Goal: Information Seeking & Learning: Find specific fact

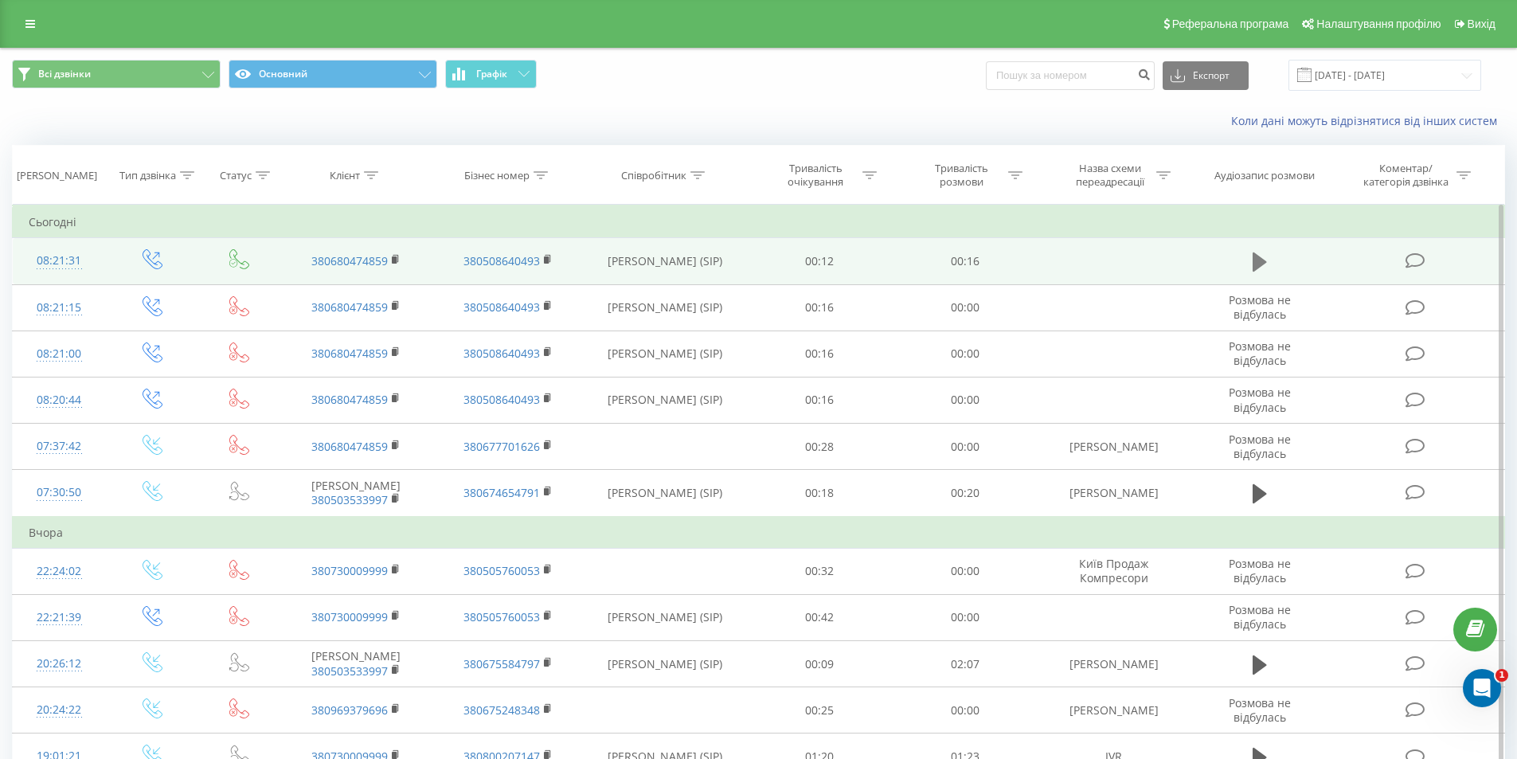
click at [1259, 256] on icon at bounding box center [1260, 262] width 14 height 22
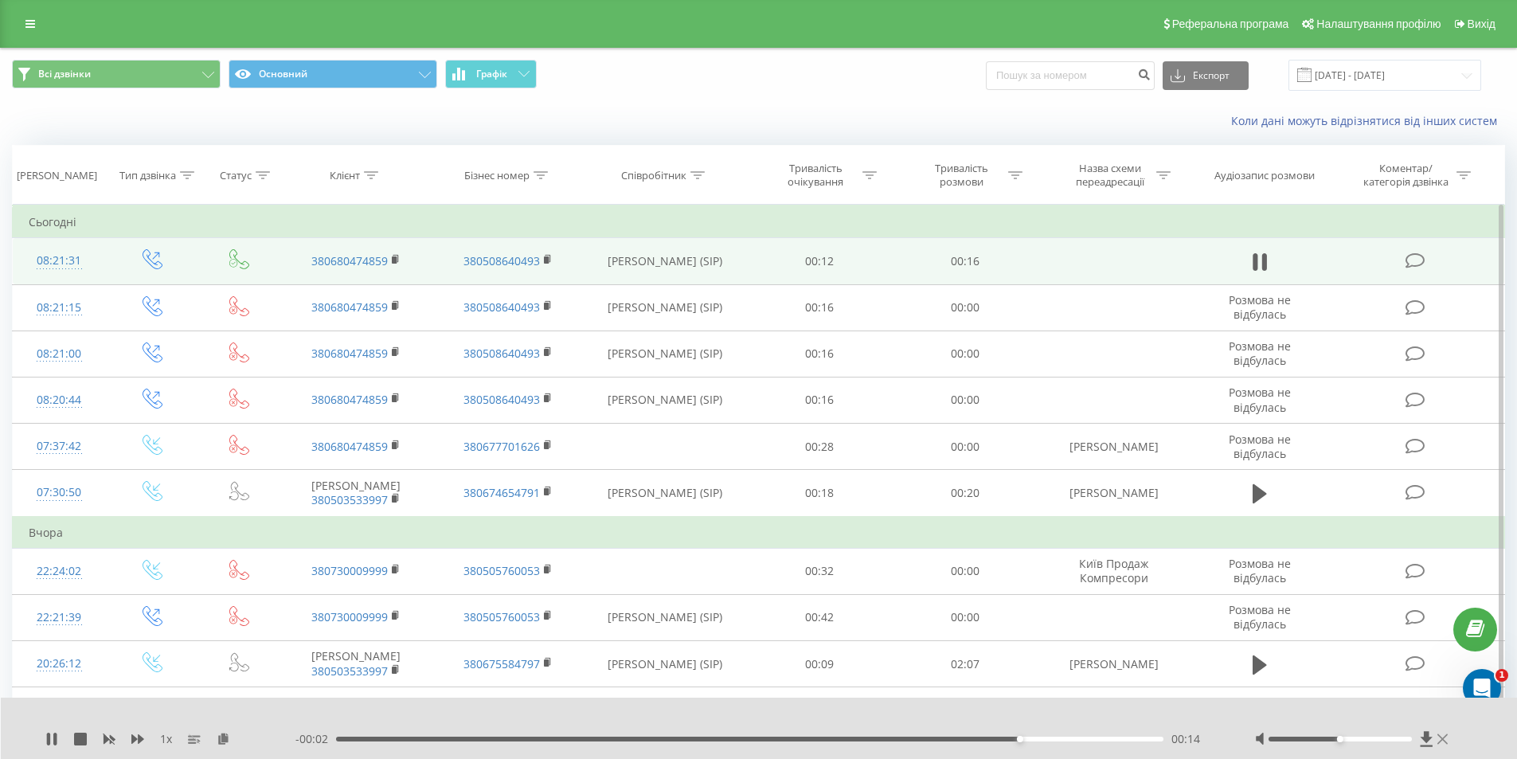
click at [1438, 737] on icon at bounding box center [1442, 739] width 10 height 13
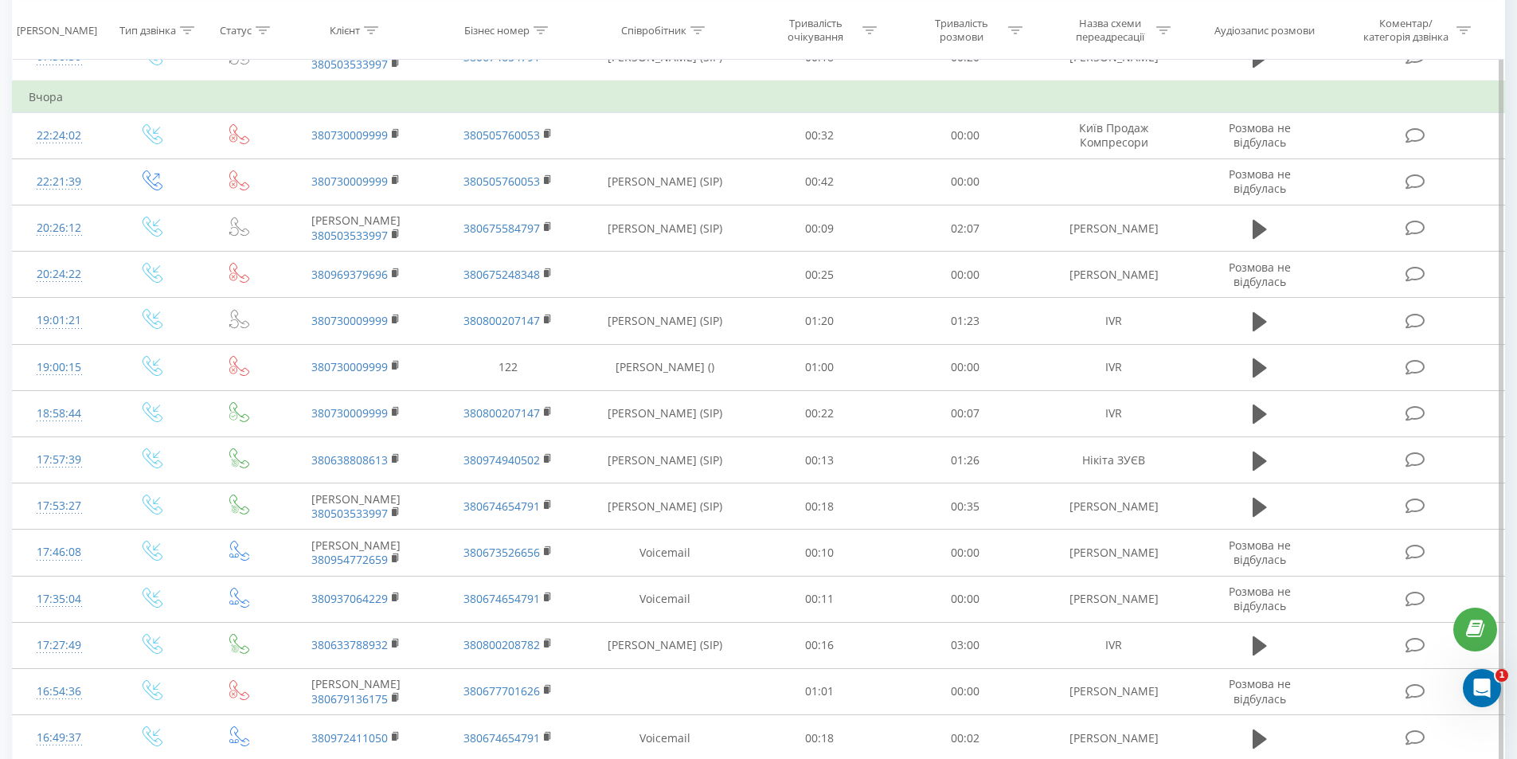
scroll to position [754, 0]
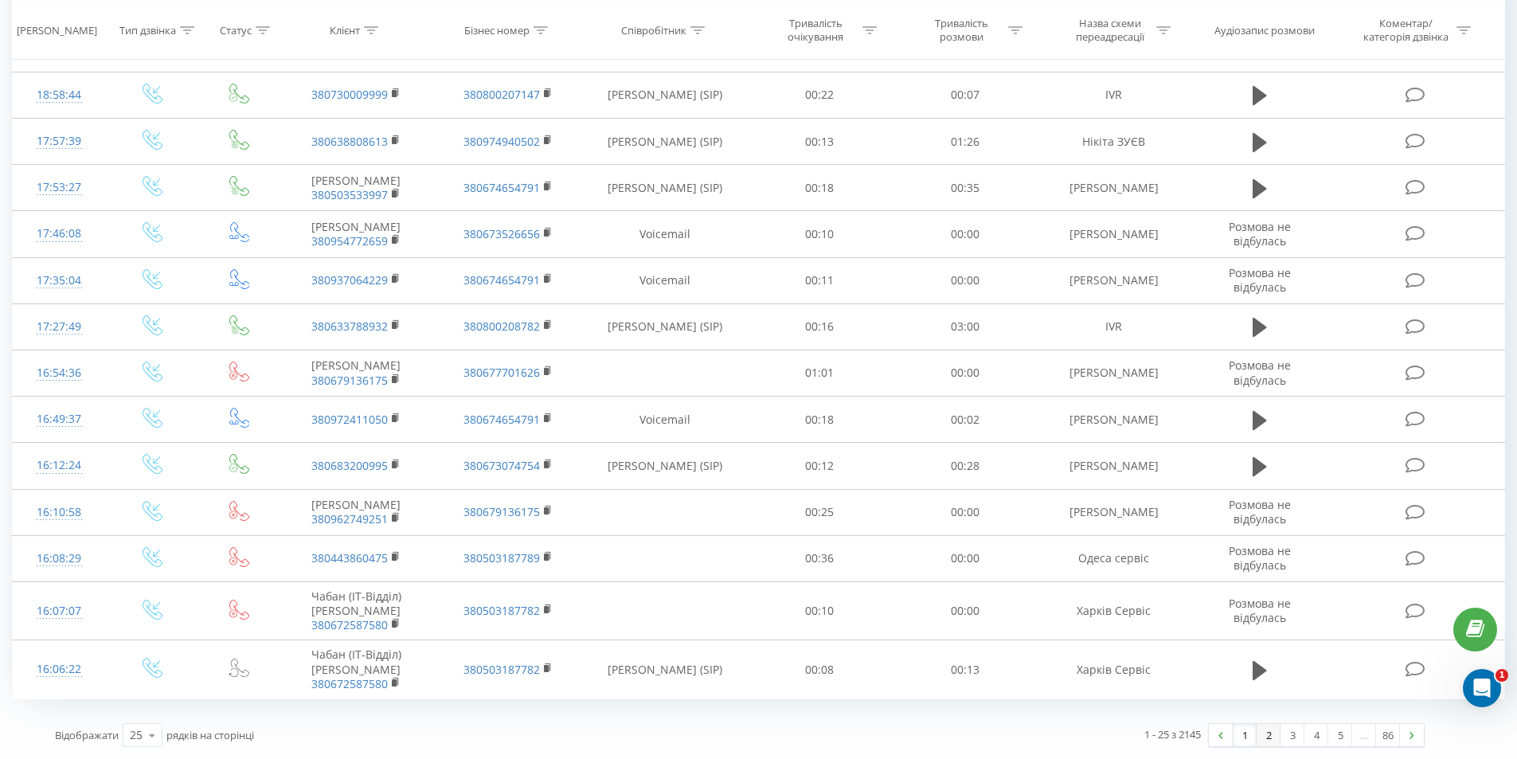
click at [1264, 734] on link "2" at bounding box center [1269, 735] width 24 height 22
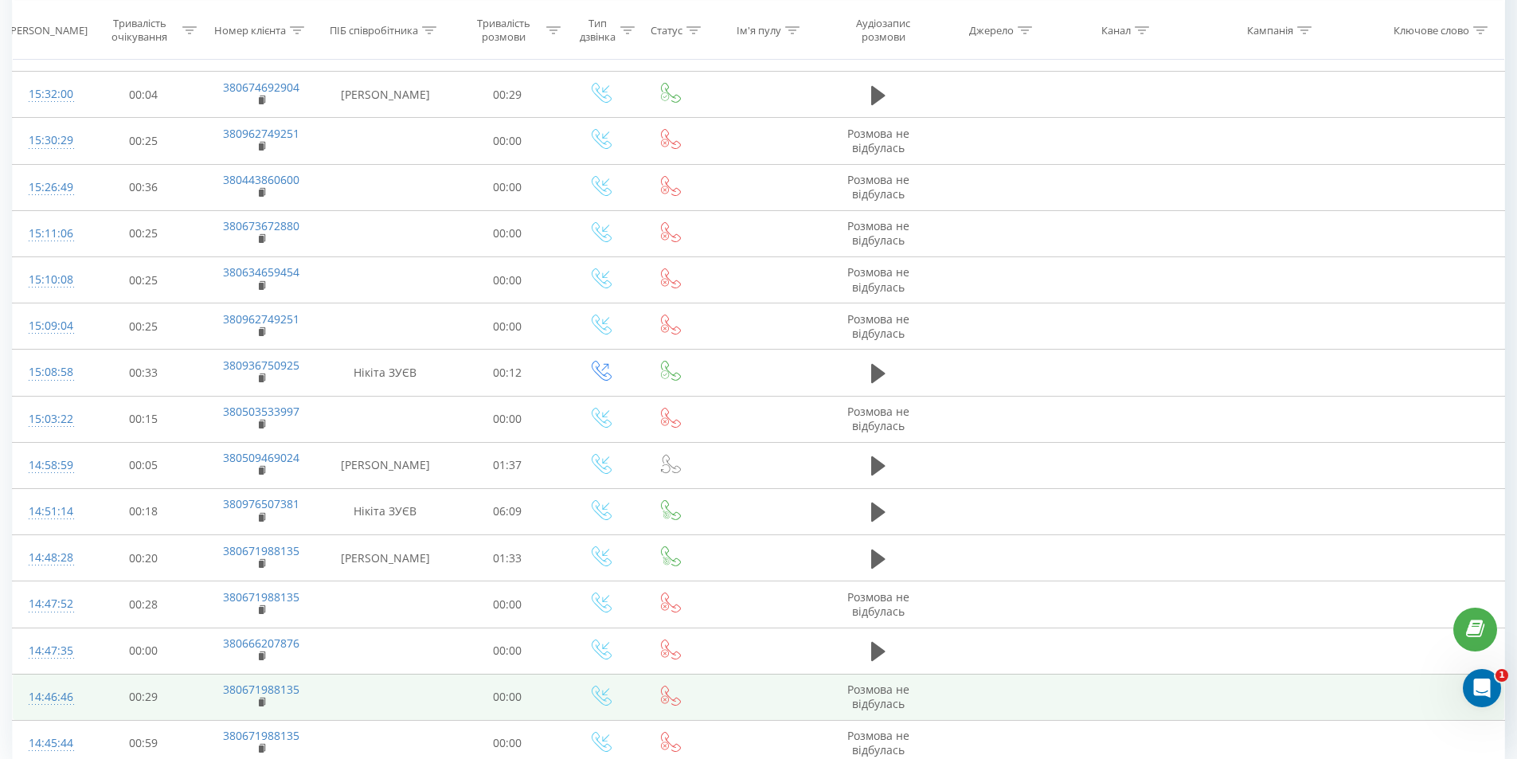
scroll to position [709, 0]
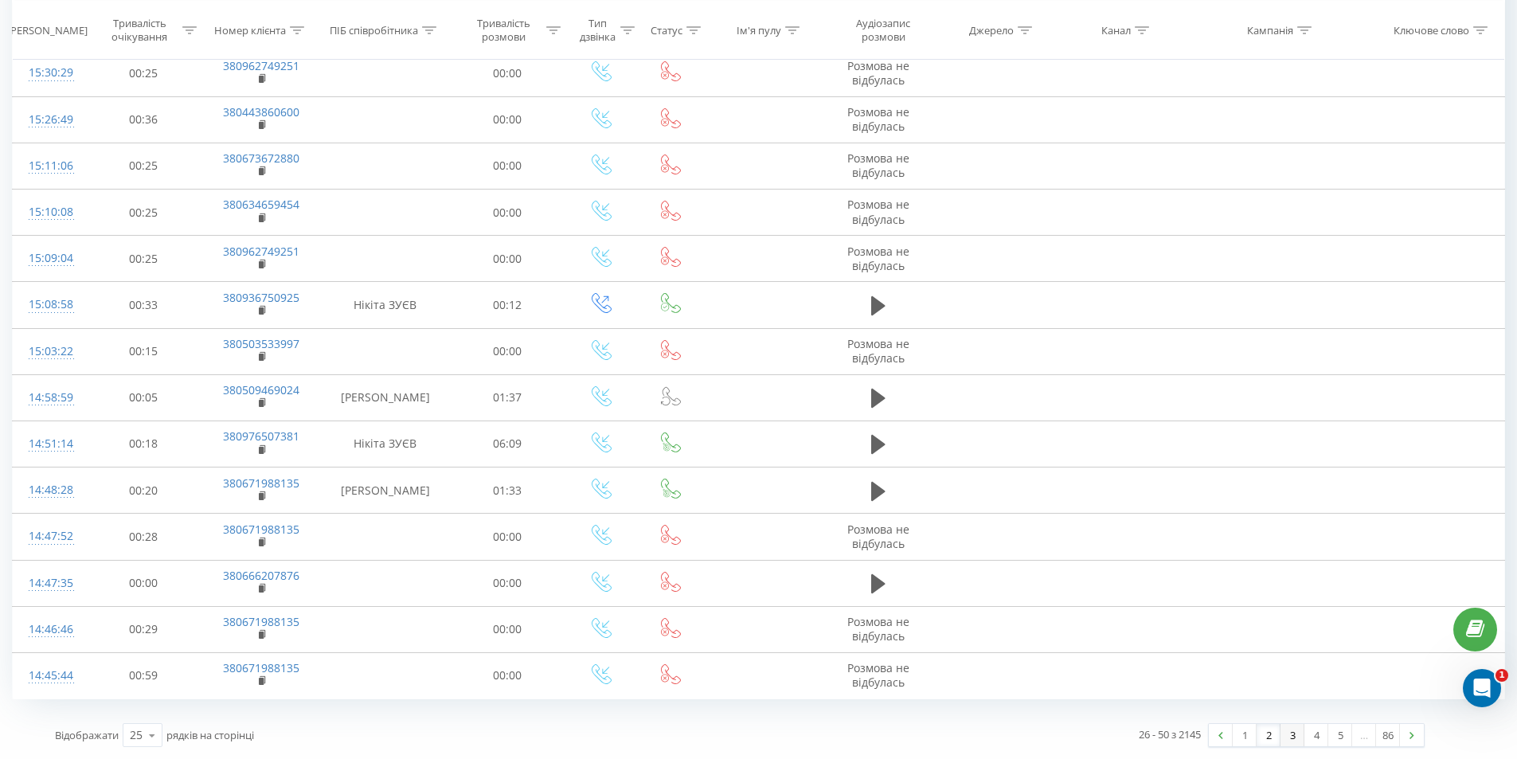
click at [1291, 738] on link "3" at bounding box center [1292, 735] width 24 height 22
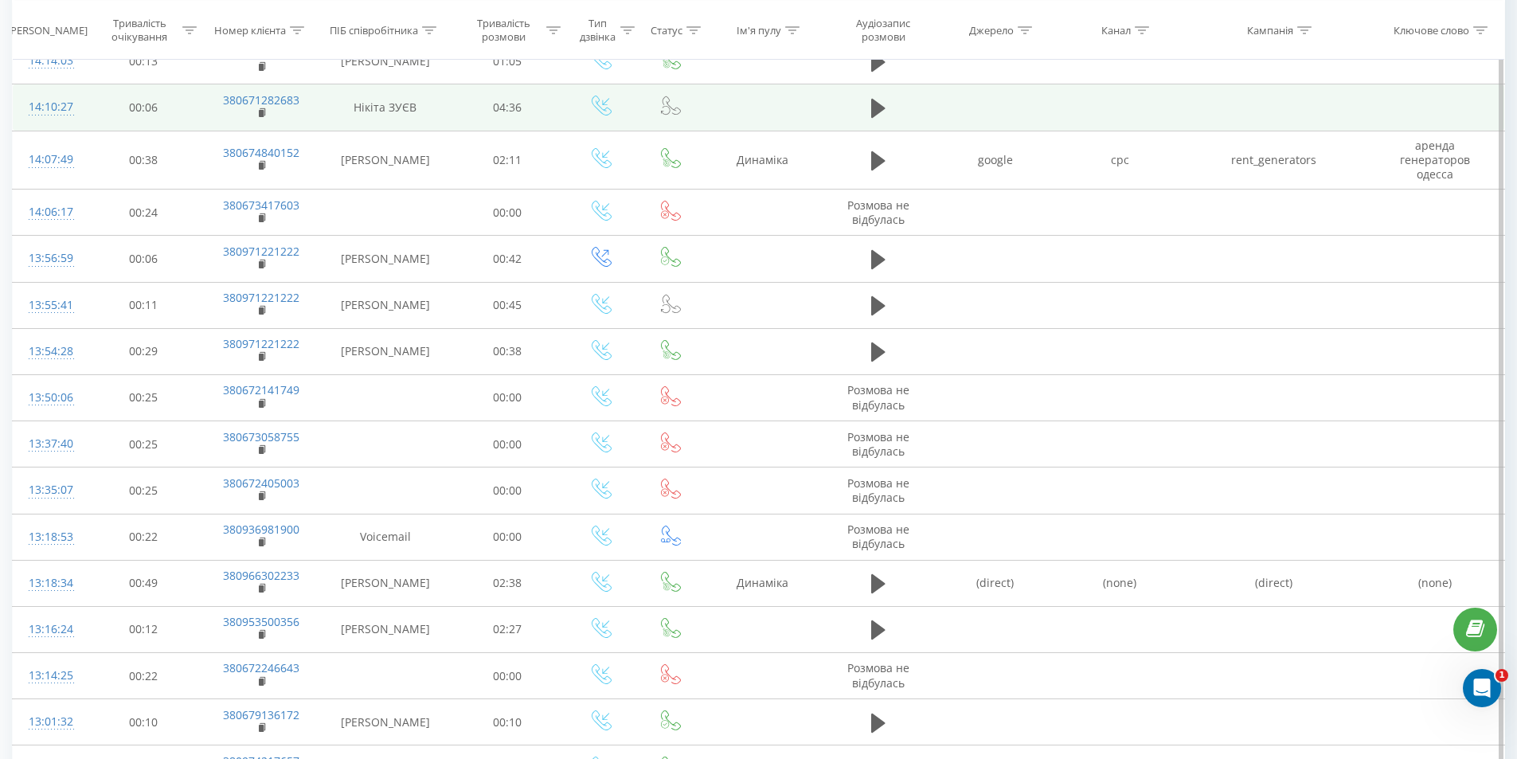
scroll to position [722, 0]
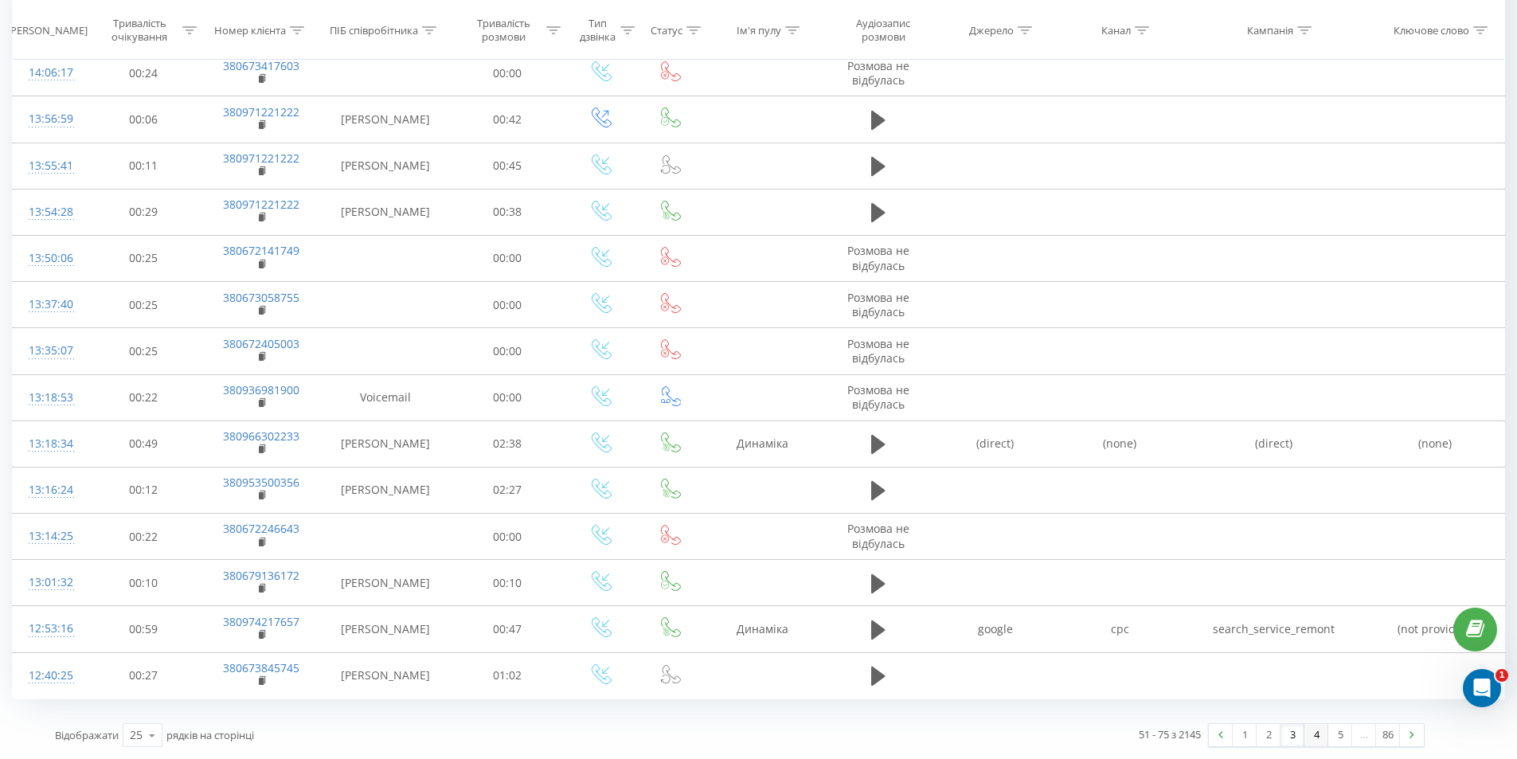
click at [1308, 737] on link "4" at bounding box center [1316, 735] width 24 height 22
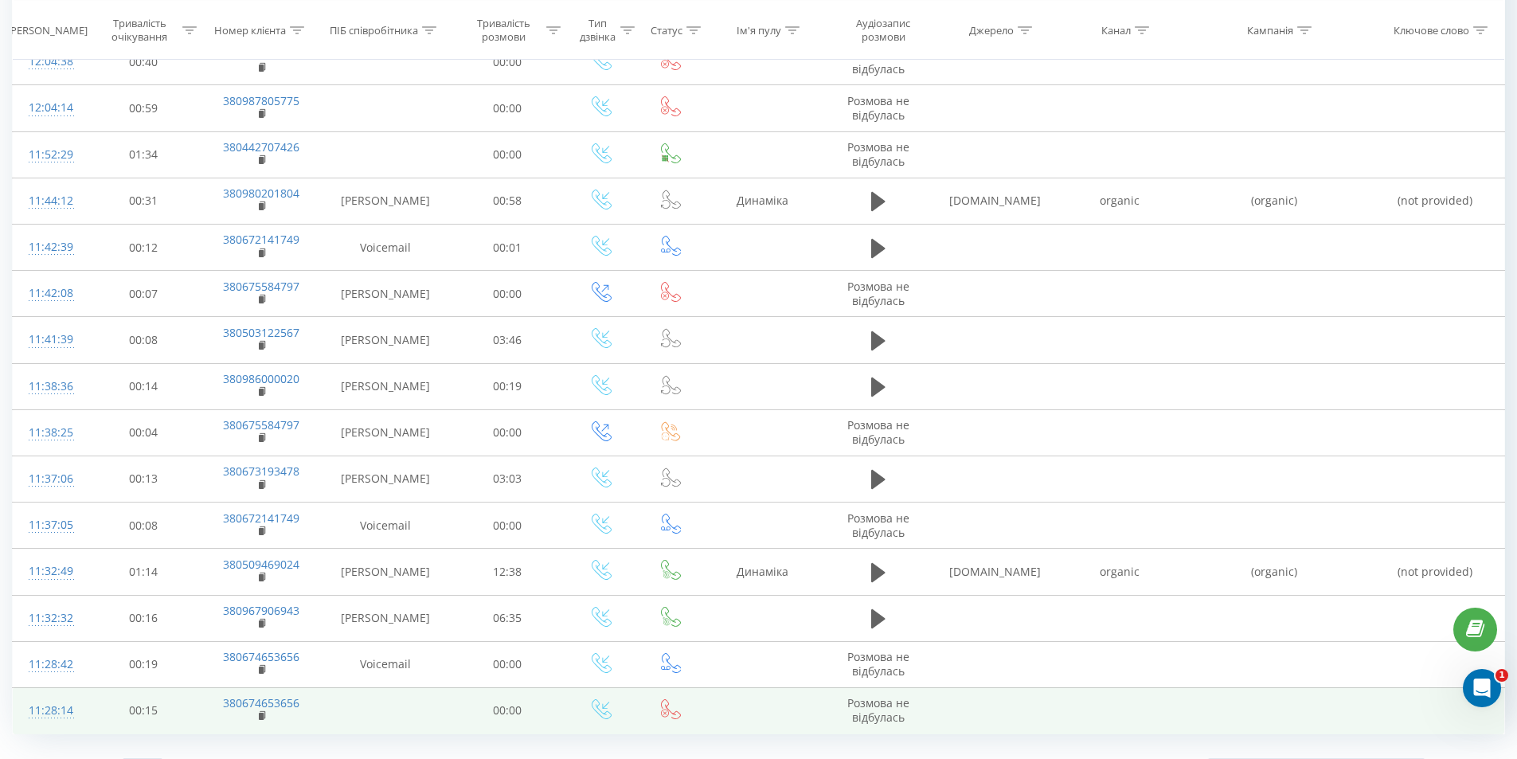
scroll to position [709, 0]
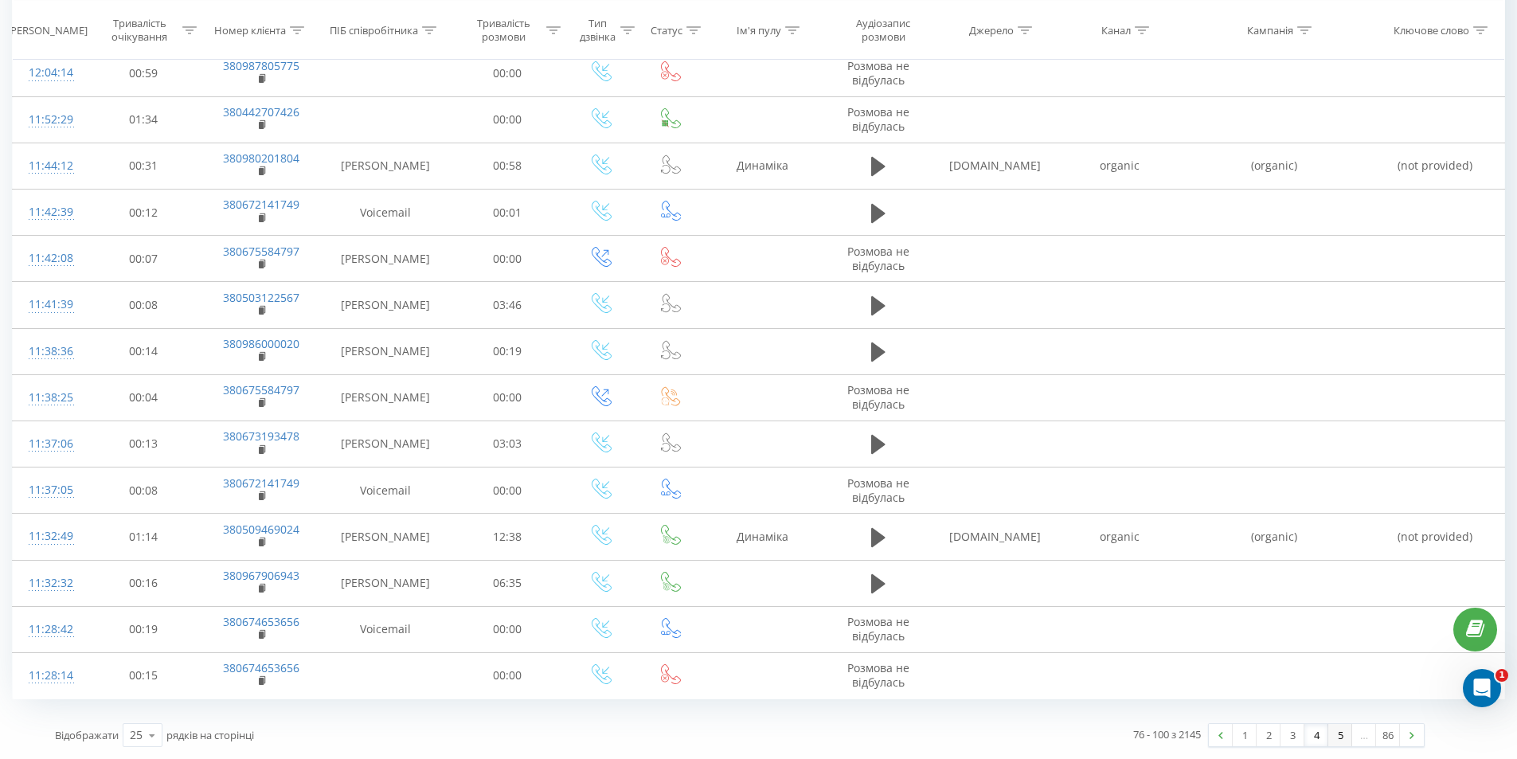
click at [1335, 737] on link "5" at bounding box center [1340, 735] width 24 height 22
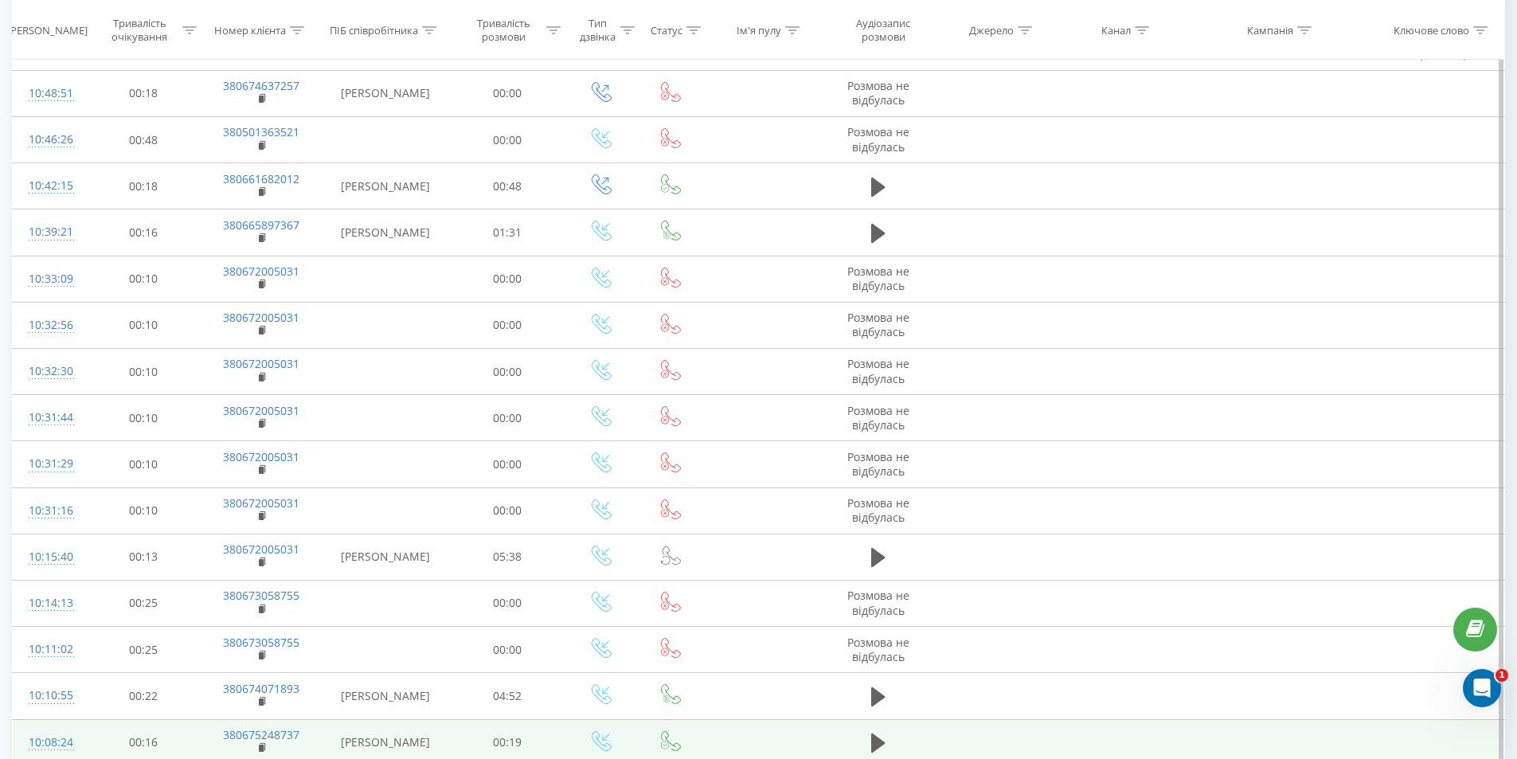
scroll to position [698, 0]
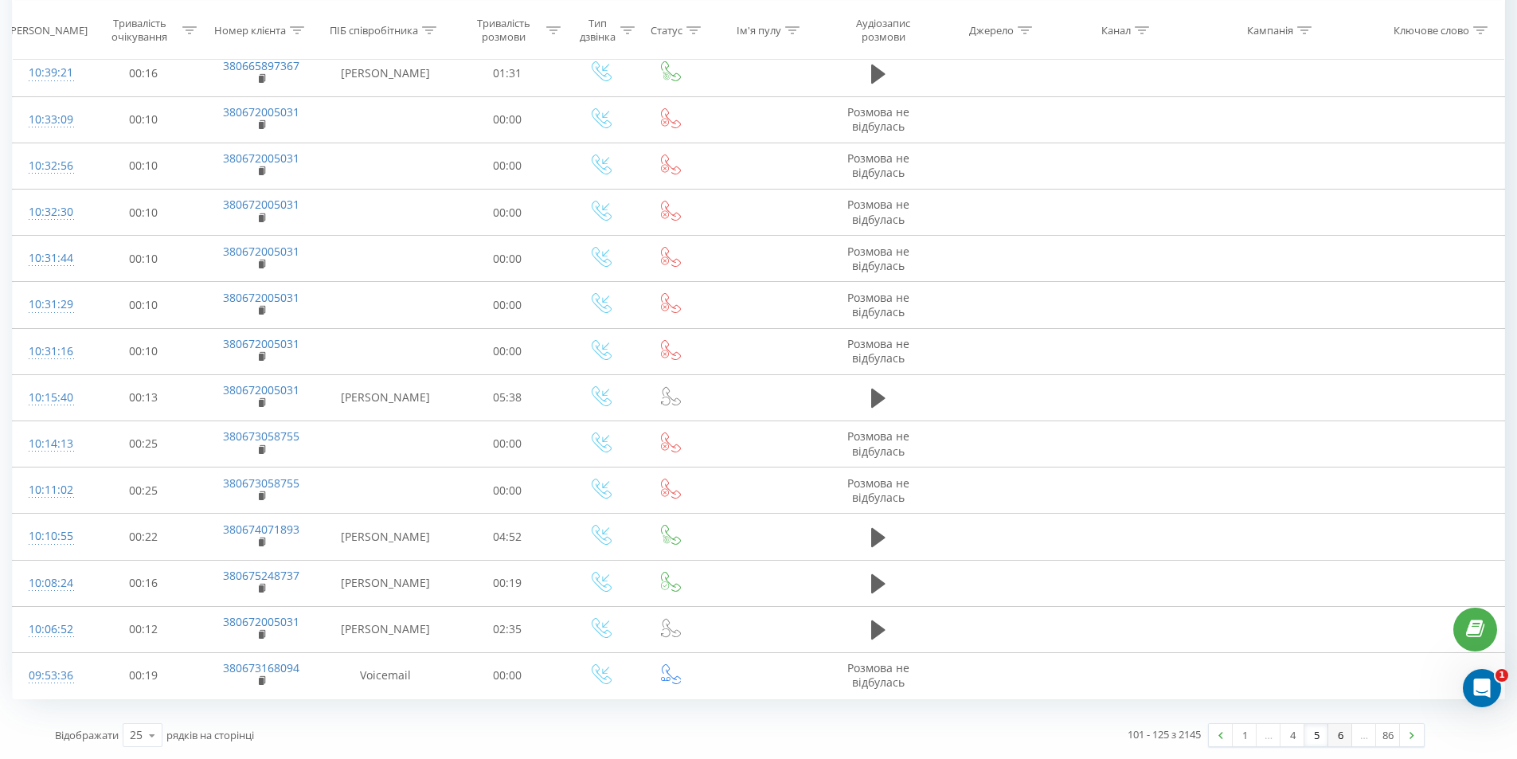
click at [1337, 738] on link "6" at bounding box center [1340, 735] width 24 height 22
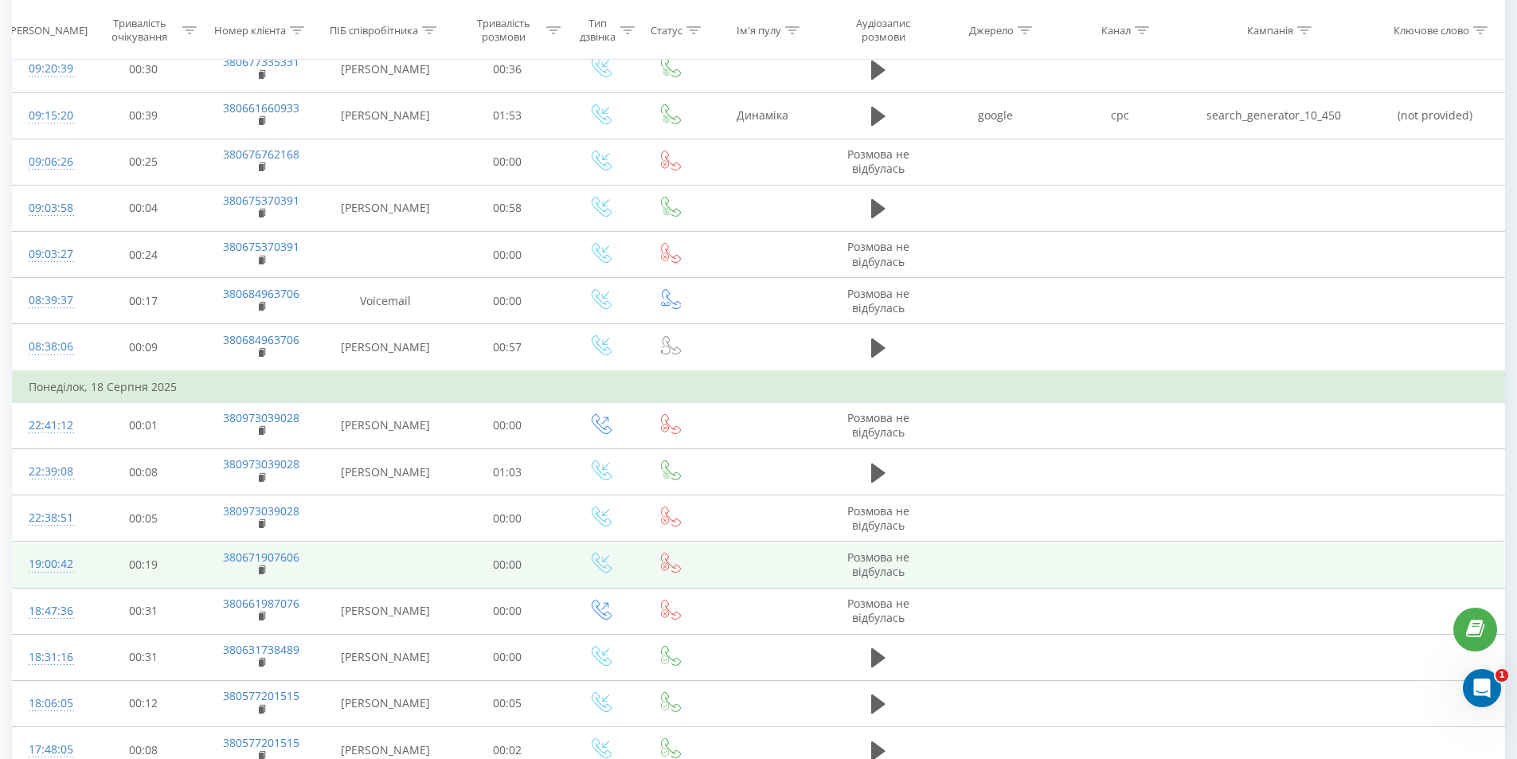
scroll to position [105, 0]
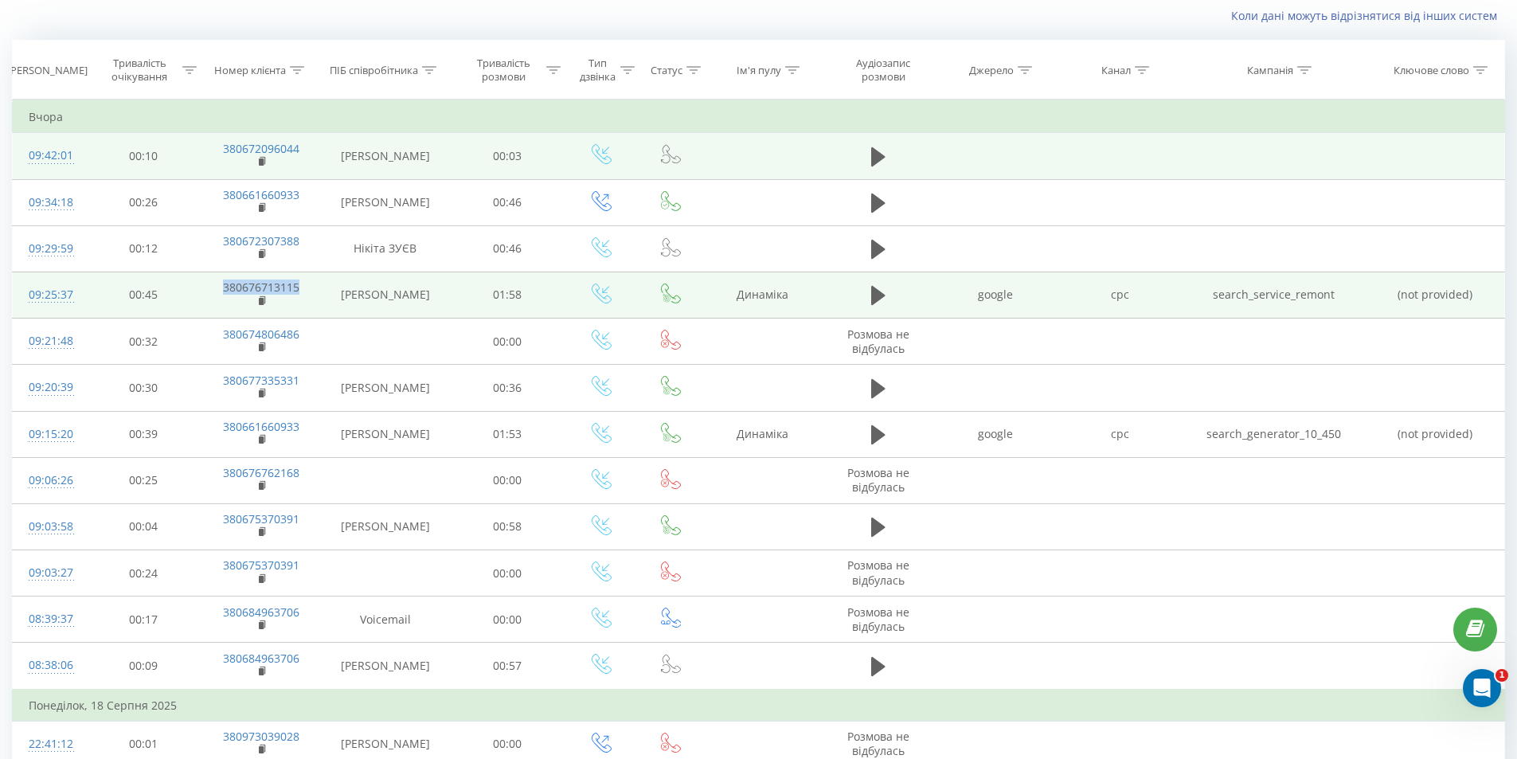
drag, startPoint x: 311, startPoint y: 282, endPoint x: 218, endPoint y: 292, distance: 92.9
click at [218, 292] on td "380676713115" at bounding box center [260, 295] width 119 height 46
copy link "380676713115"
